Goal: Check status

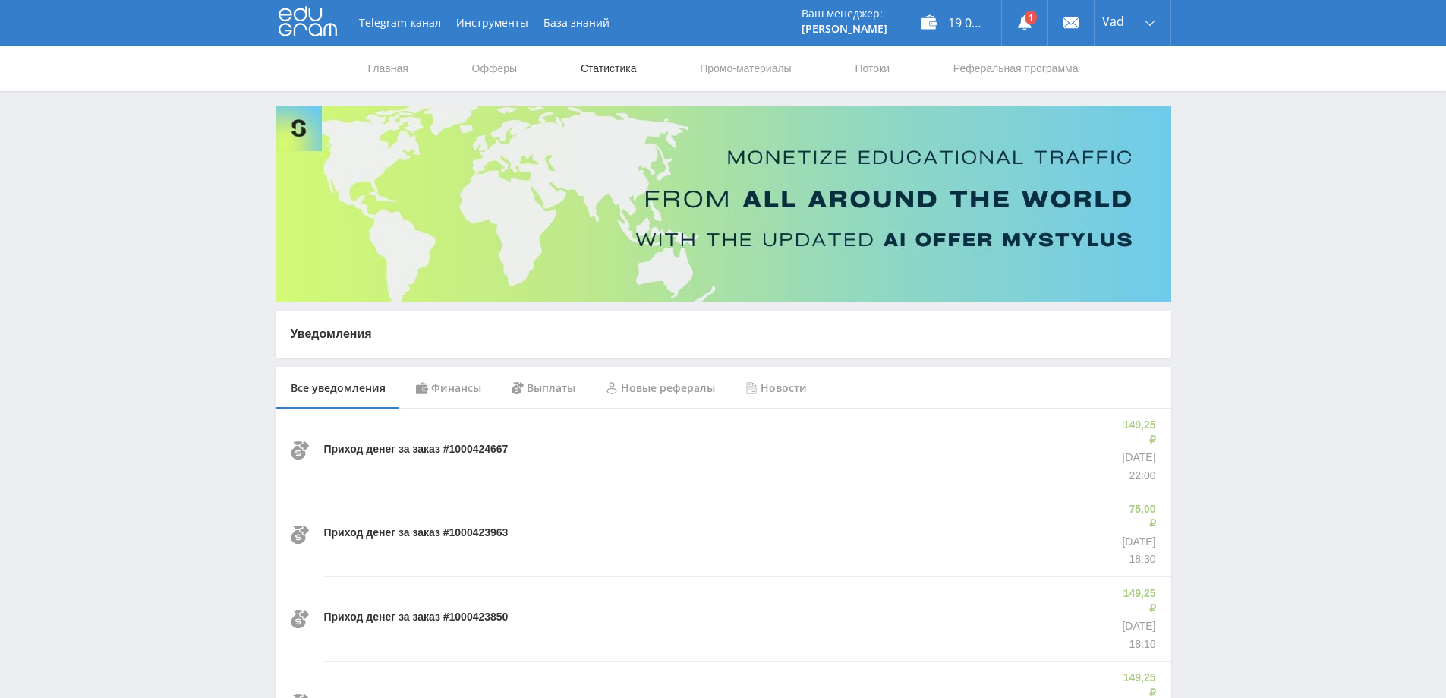
click at [613, 67] on link "Статистика" at bounding box center [608, 69] width 59 height 46
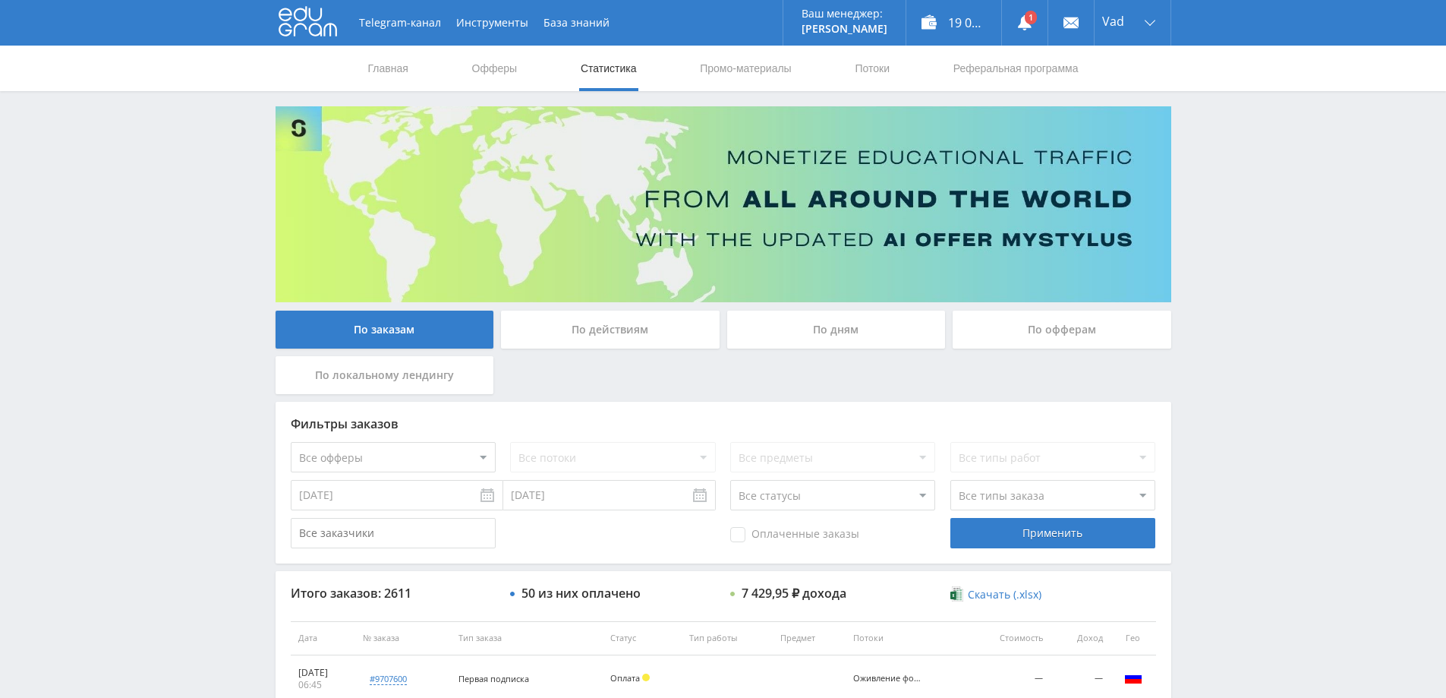
click at [812, 329] on div "По дням" at bounding box center [836, 330] width 219 height 38
click at [0, 0] on input "По дням" at bounding box center [0, 0] width 0 height 0
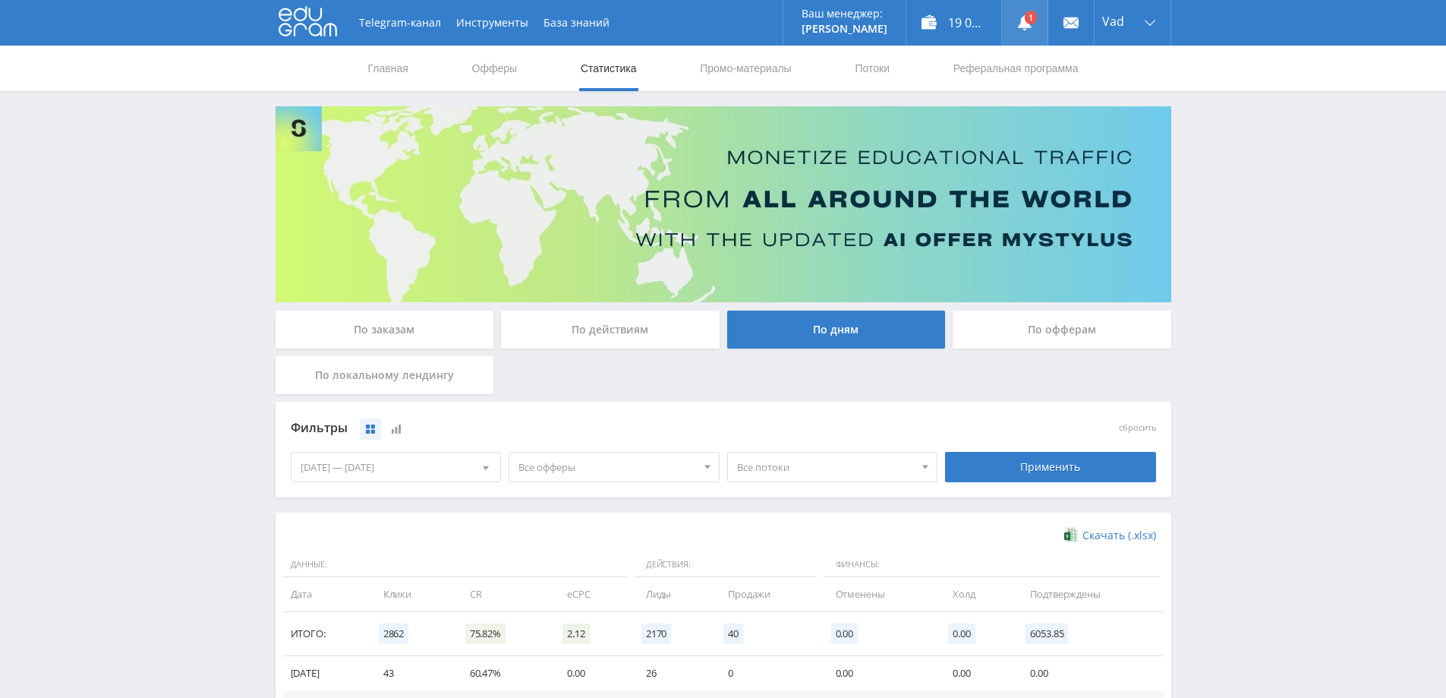
click at [1023, 27] on use at bounding box center [1025, 22] width 14 height 15
